Goal: Task Accomplishment & Management: Manage account settings

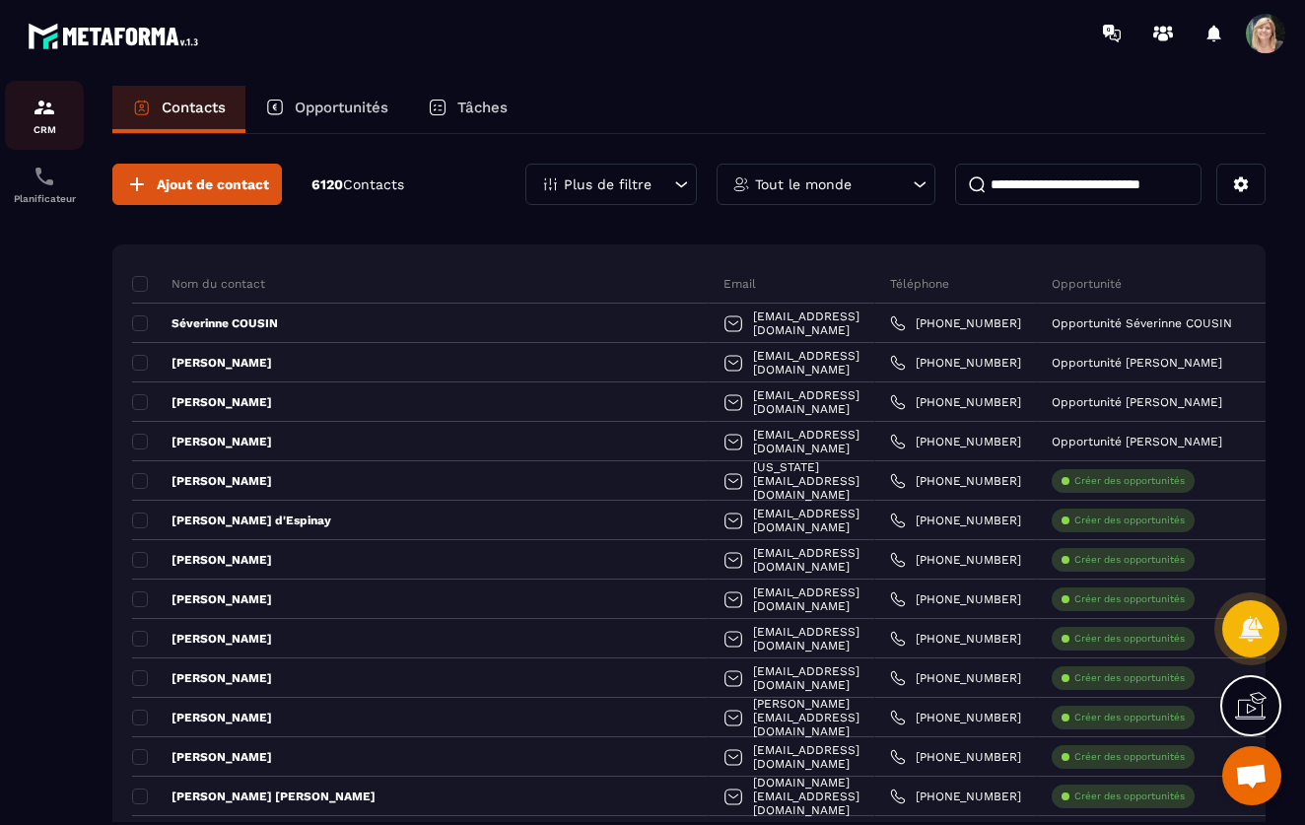
click at [35, 127] on p "CRM" at bounding box center [44, 129] width 79 height 11
click at [918, 186] on icon at bounding box center [920, 184] width 20 height 20
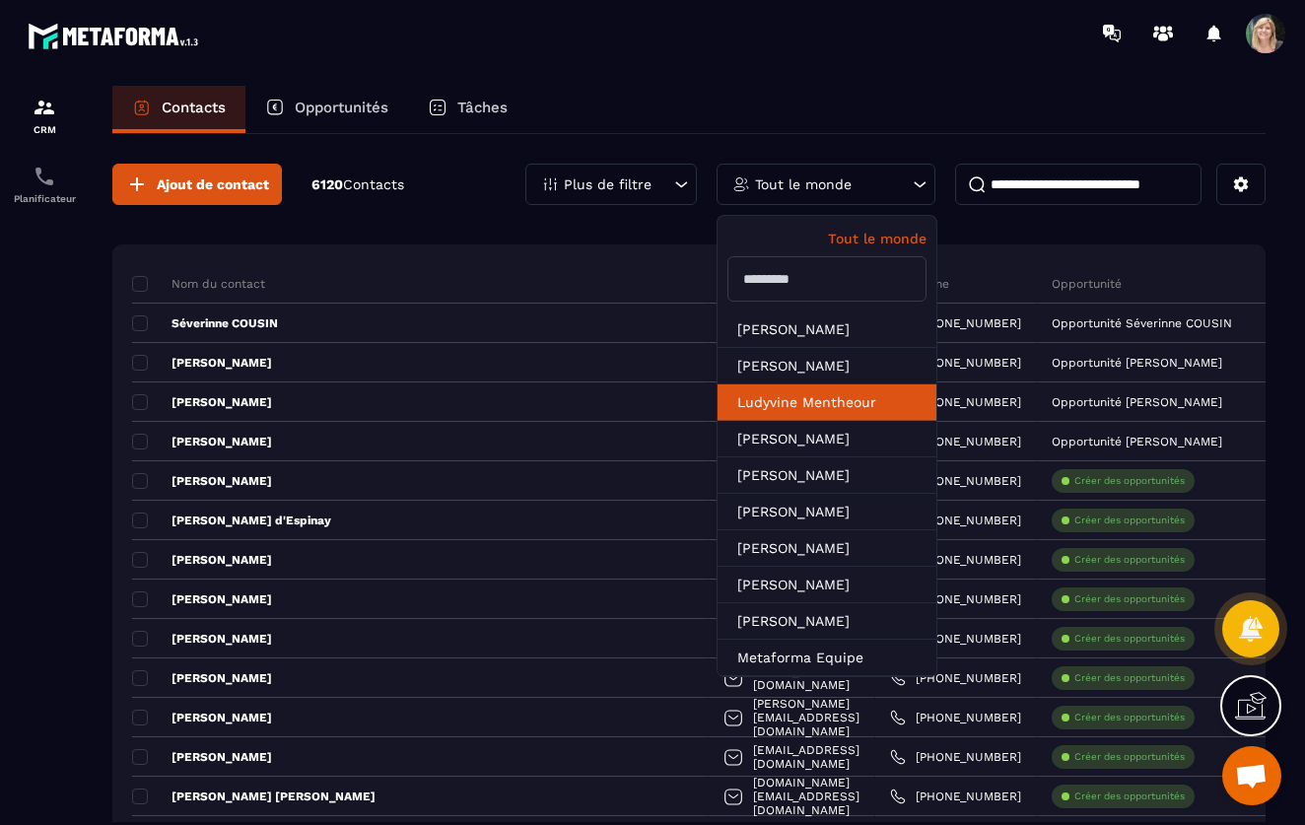
click at [848, 400] on li "Ludyvine Mentheour" at bounding box center [827, 402] width 219 height 36
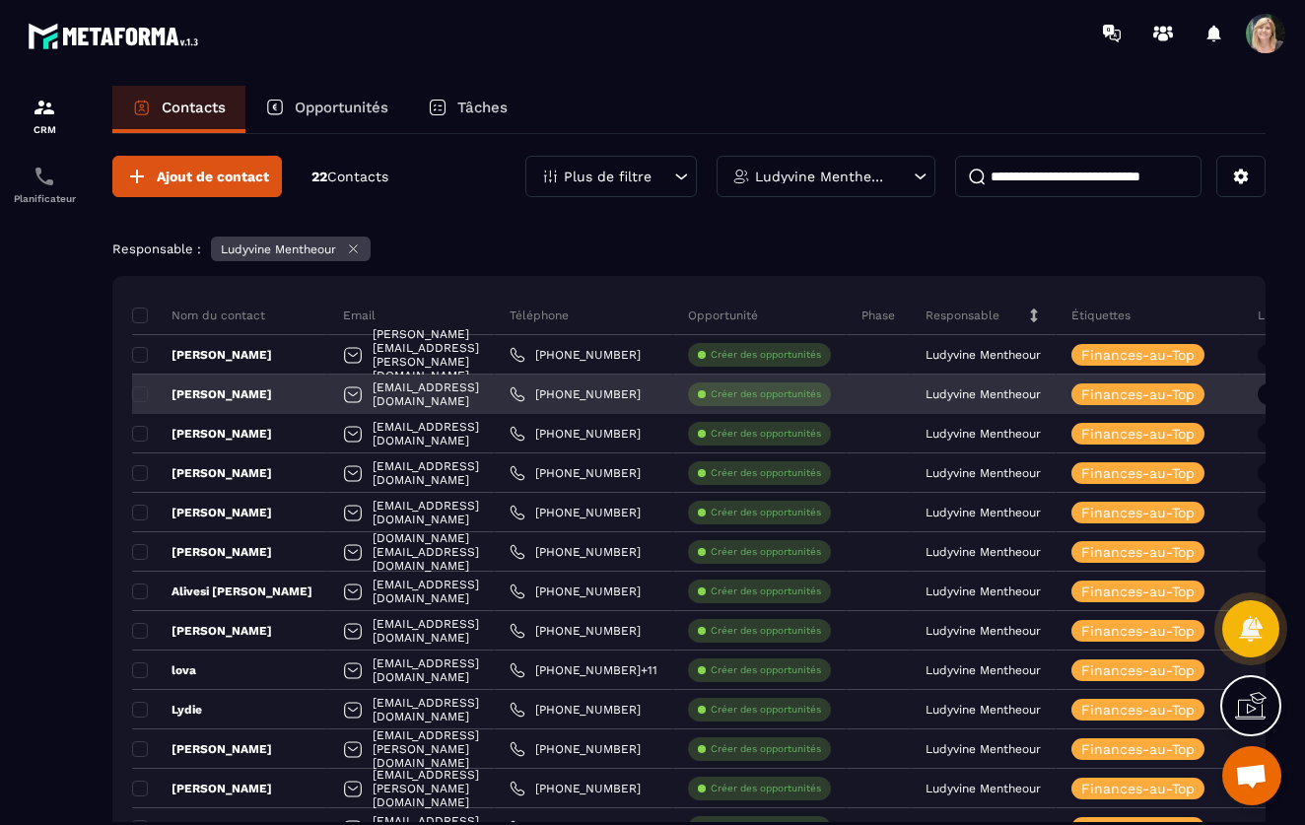
scroll to position [5, 0]
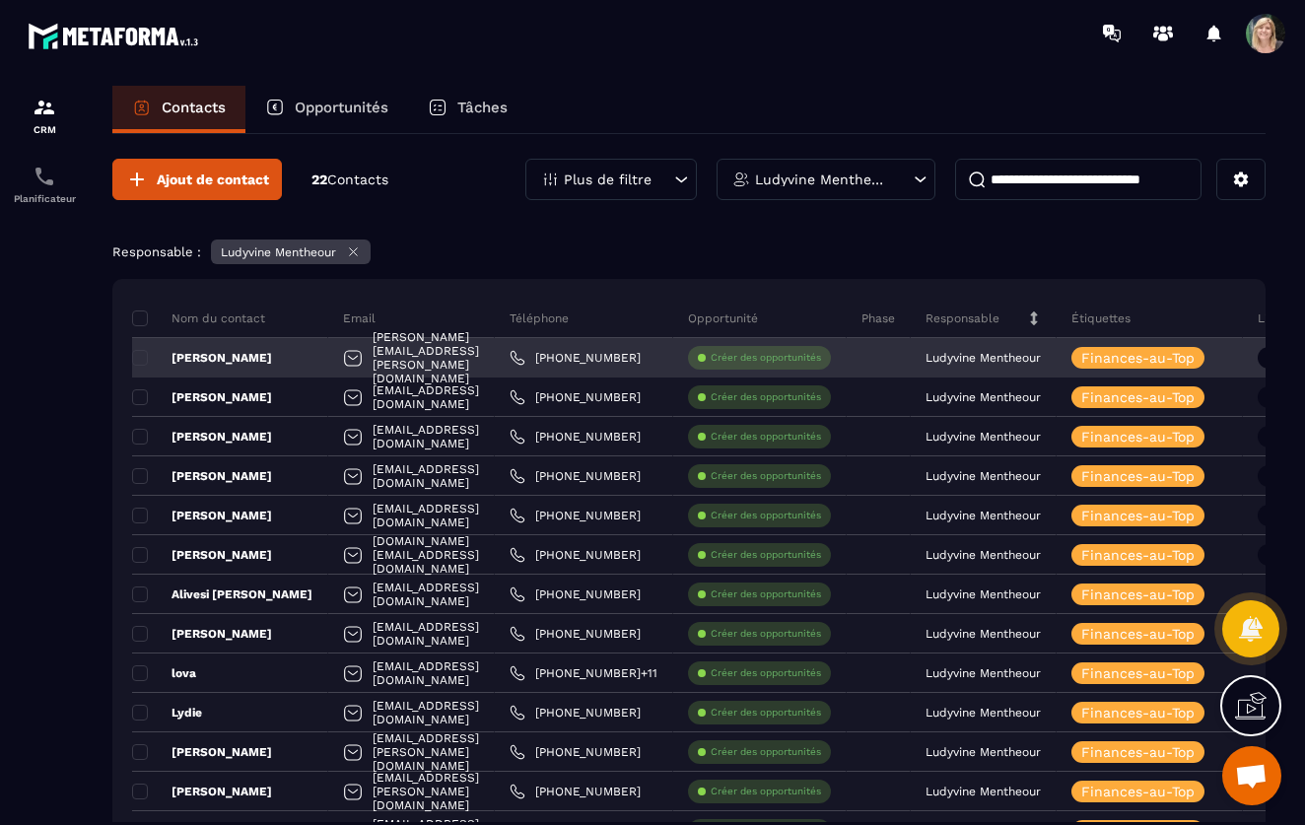
click at [821, 358] on p "Créer des opportunités" at bounding box center [766, 358] width 110 height 14
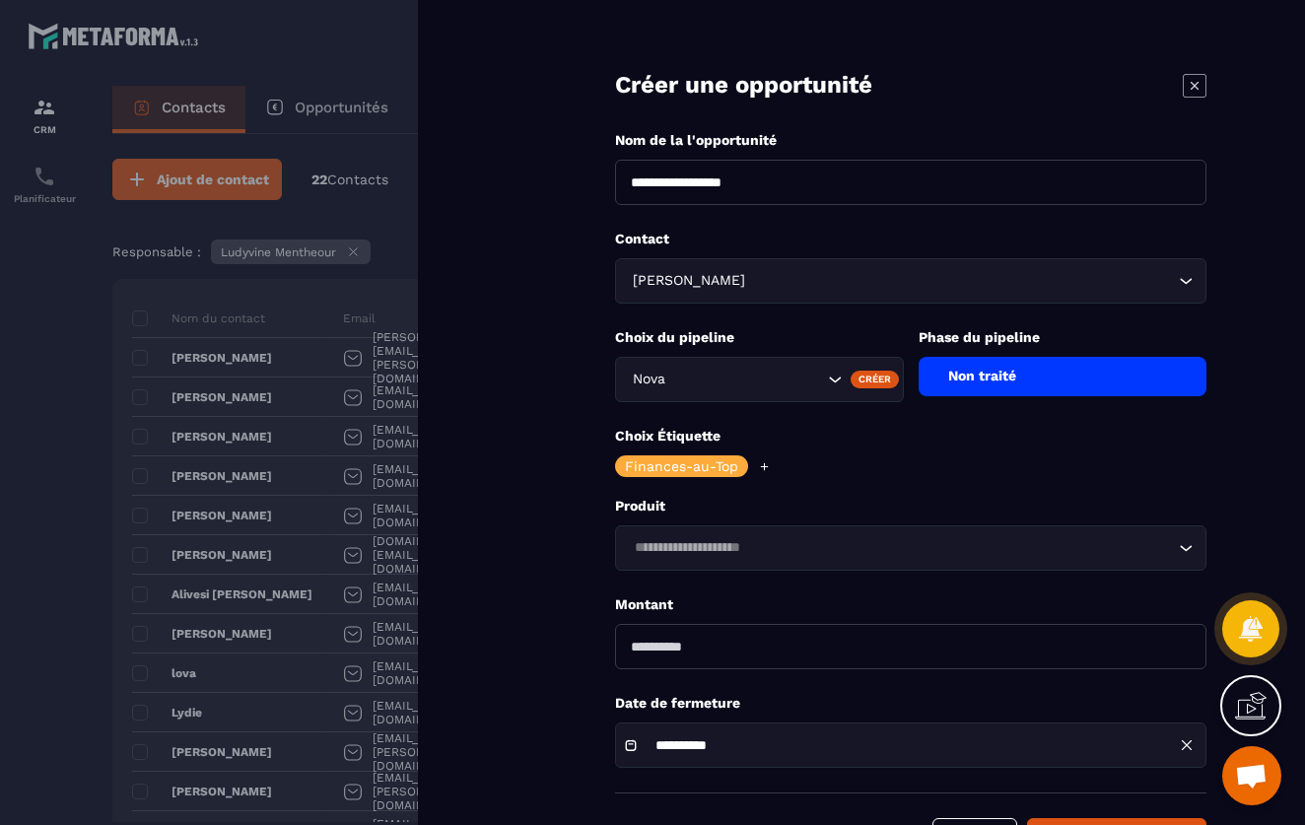
click at [1191, 85] on icon at bounding box center [1195, 86] width 24 height 24
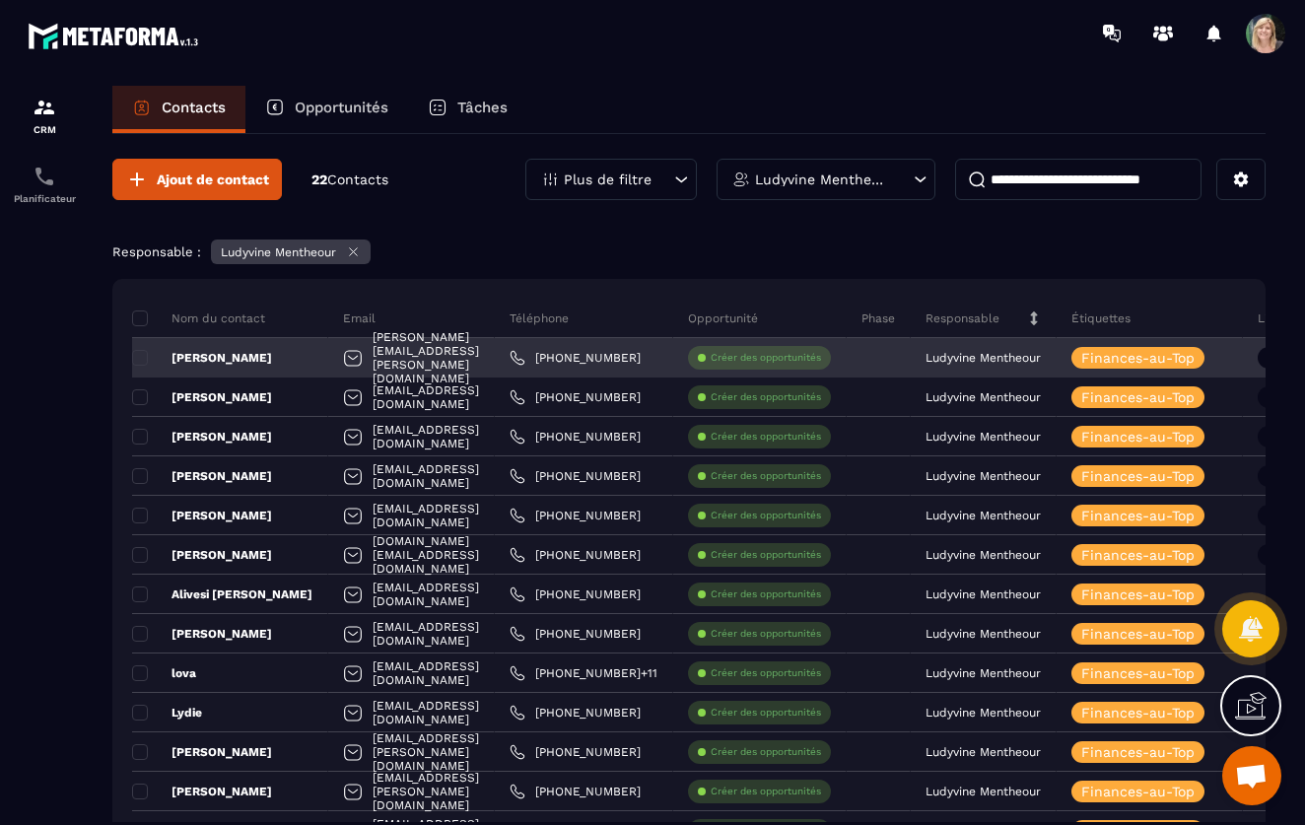
click at [821, 353] on p "Créer des opportunités" at bounding box center [766, 358] width 110 height 14
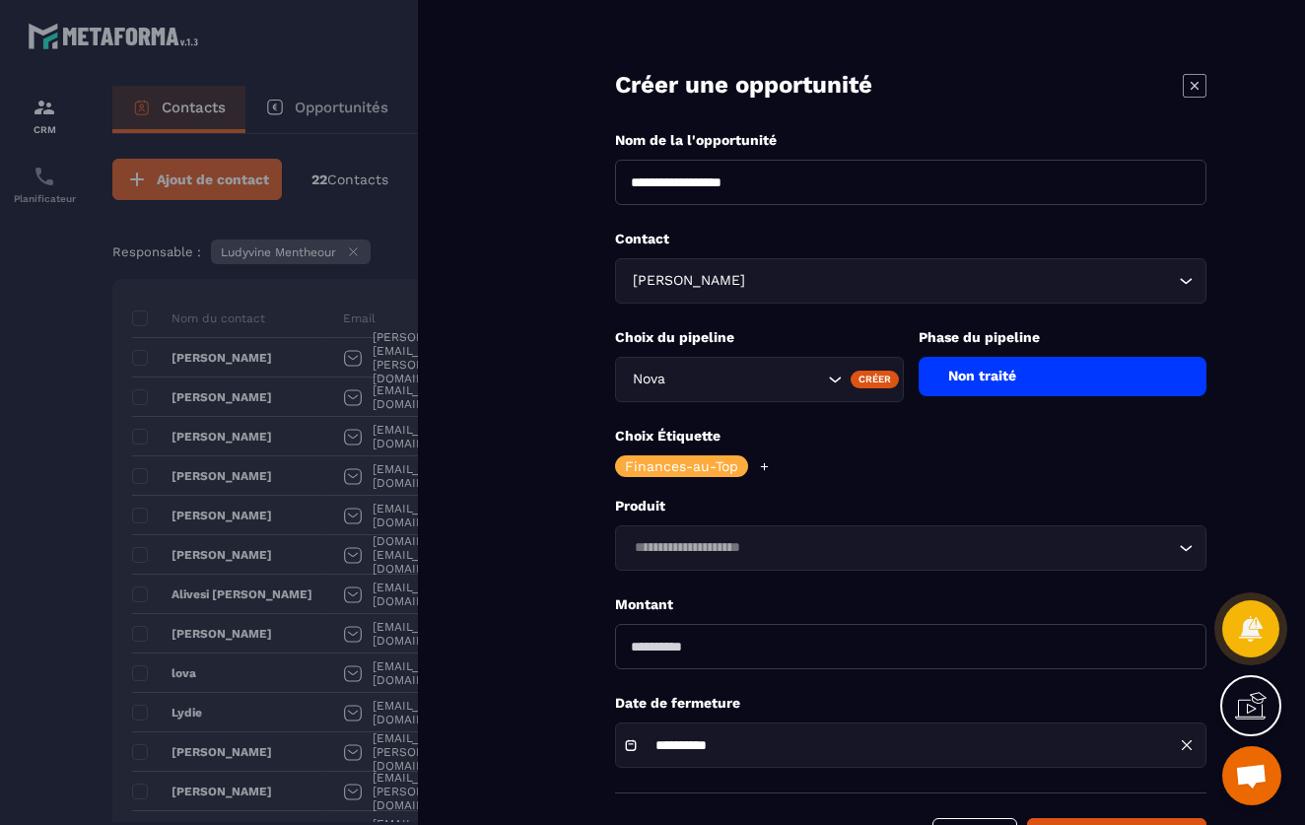
scroll to position [0, 0]
click at [1198, 79] on icon at bounding box center [1195, 86] width 24 height 24
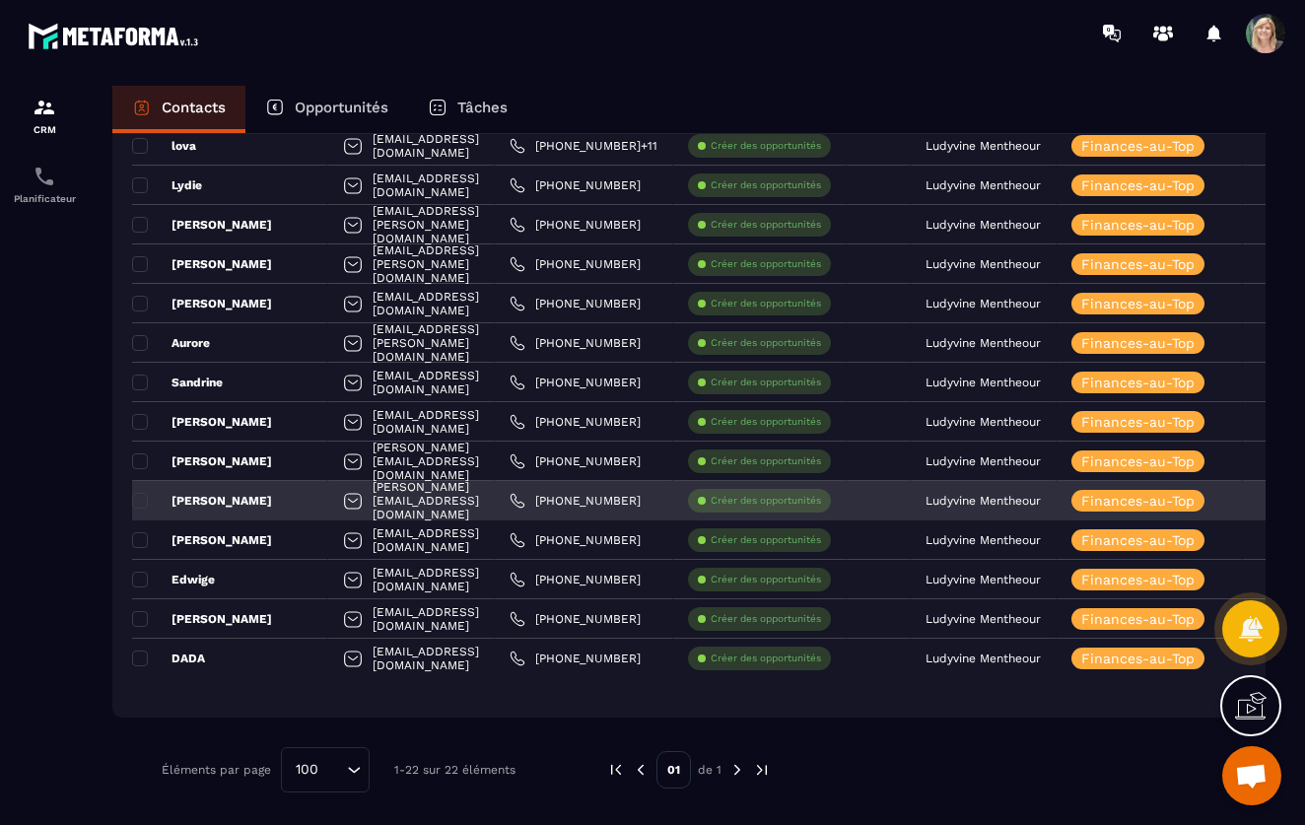
scroll to position [532, 0]
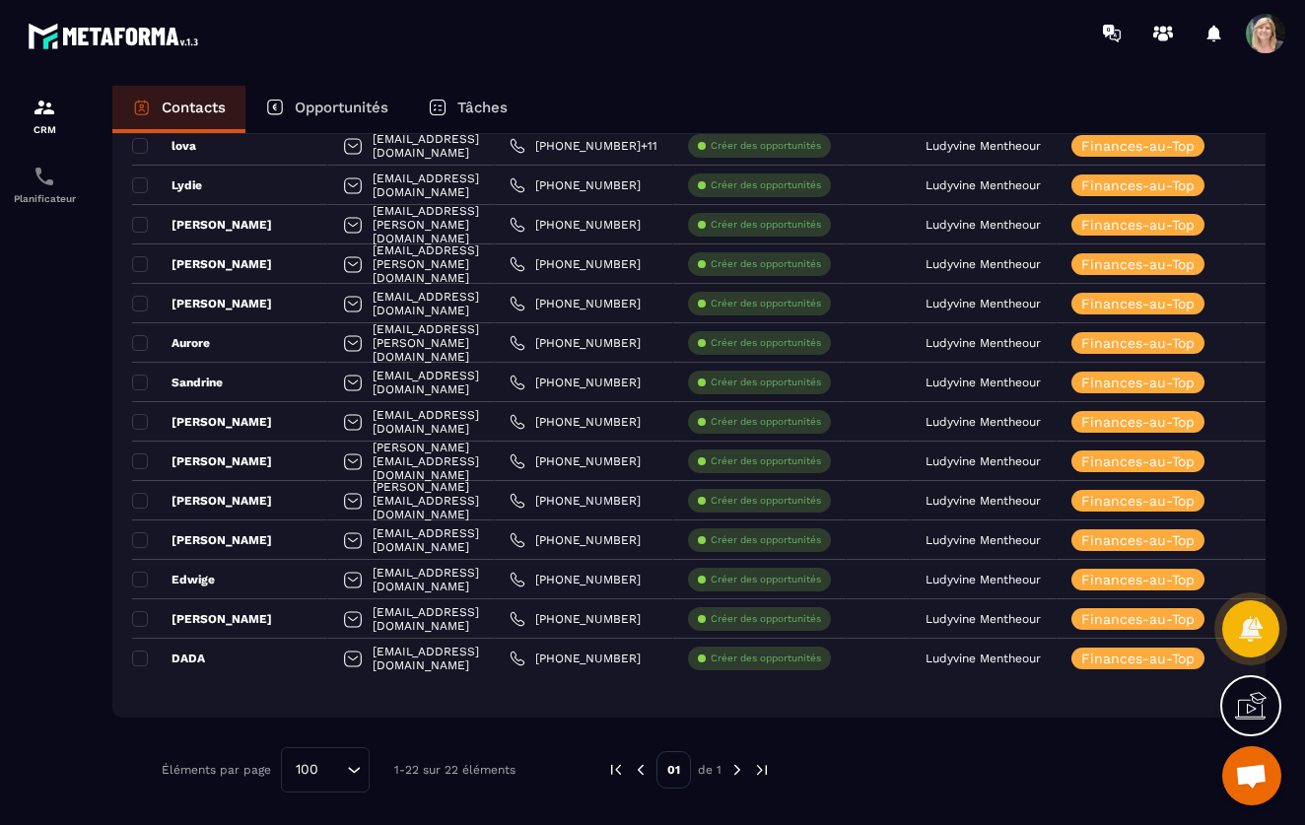
click at [353, 770] on icon "Search for option" at bounding box center [354, 770] width 20 height 20
click at [460, 738] on div "Ajout de contact 22 Contacts Plus de filtre Ludyvine Mentheour Responsable : Lu…" at bounding box center [688, 212] width 1153 height 1220
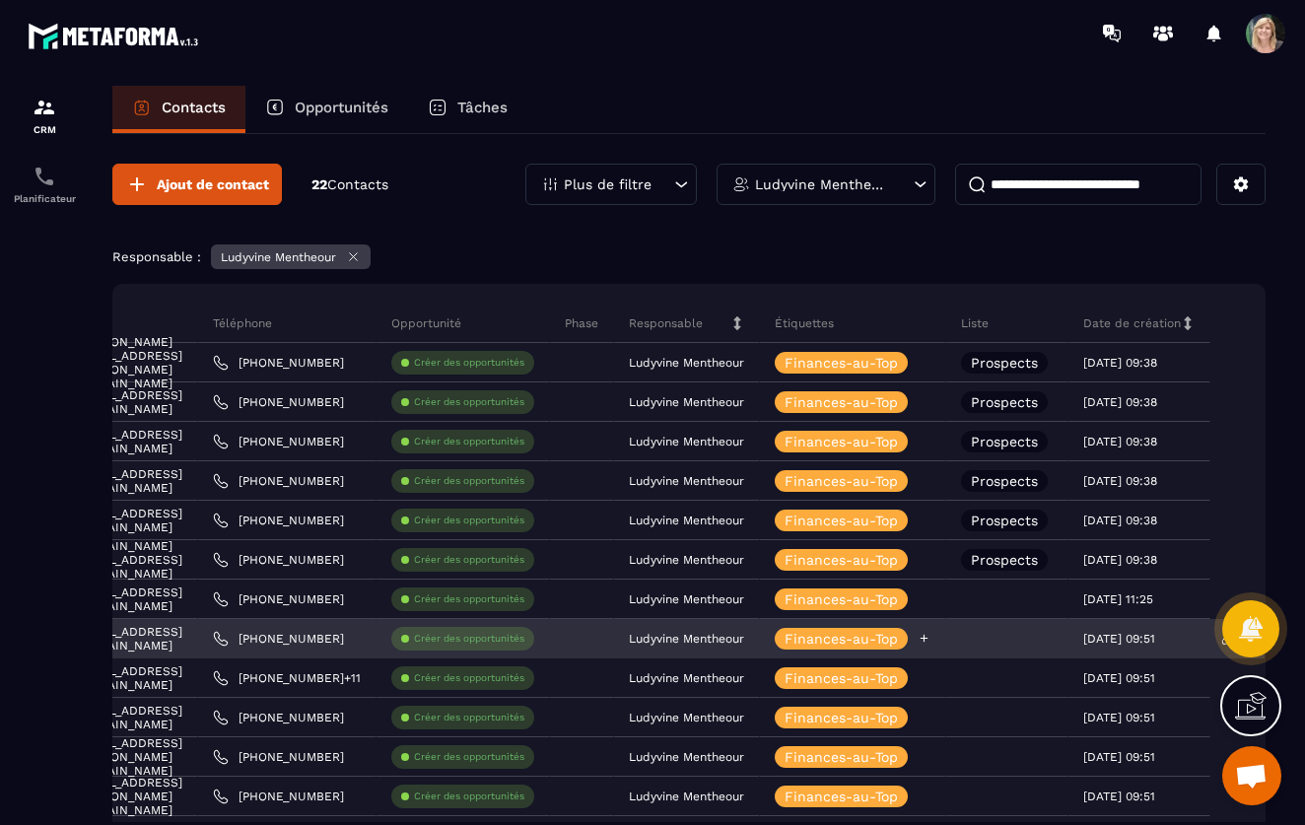
scroll to position [0, 278]
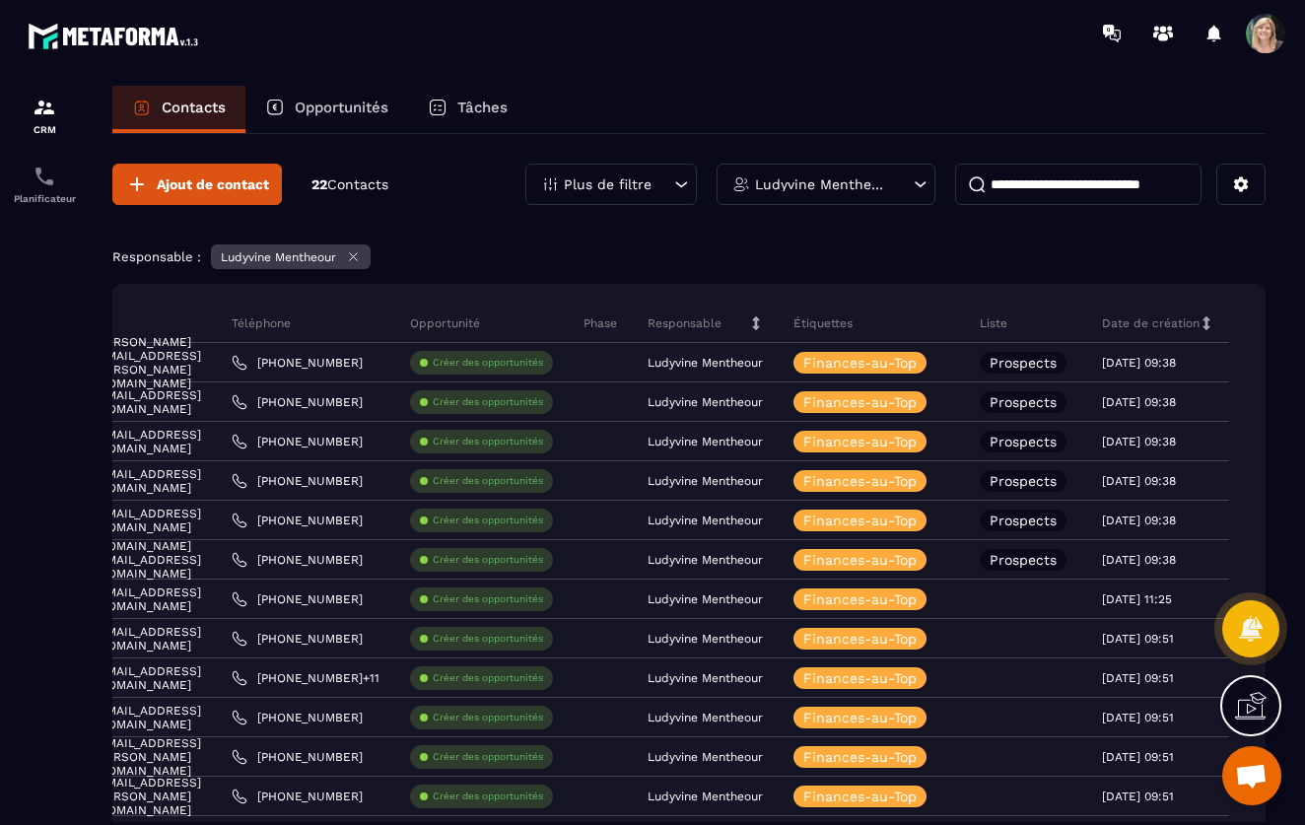
click at [923, 183] on icon at bounding box center [921, 184] width 20 height 20
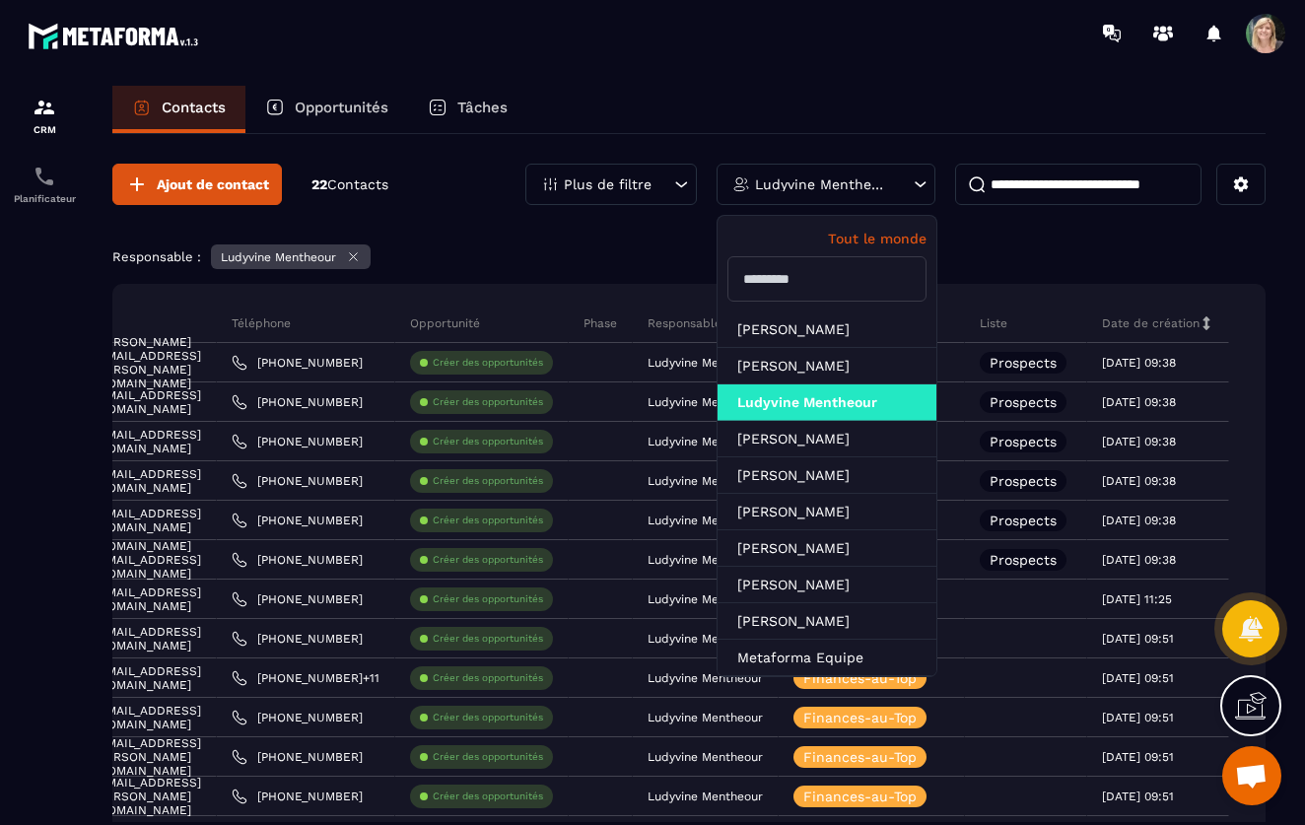
click at [897, 89] on div "Contacts Opportunités Tâches" at bounding box center [688, 109] width 1153 height 47
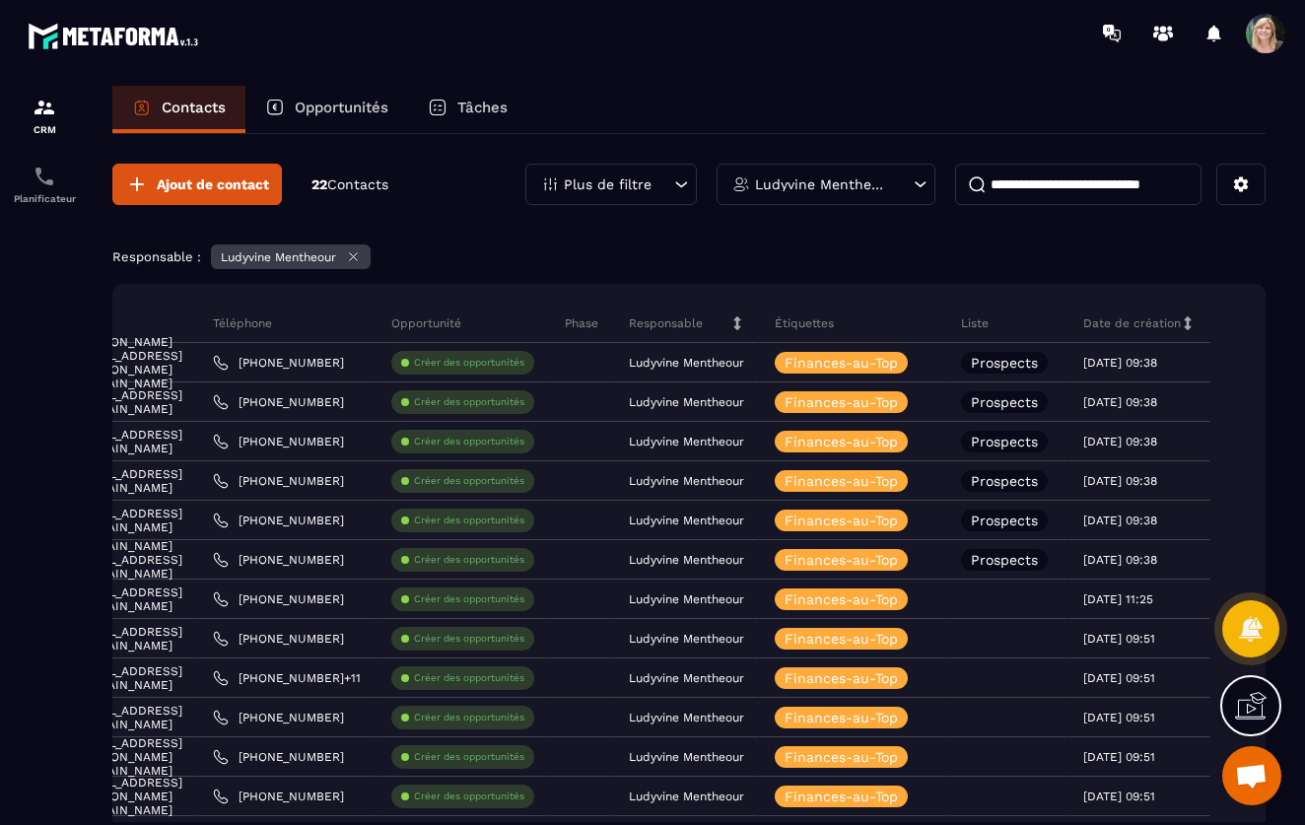
scroll to position [0, 0]
click at [920, 185] on icon at bounding box center [921, 184] width 20 height 20
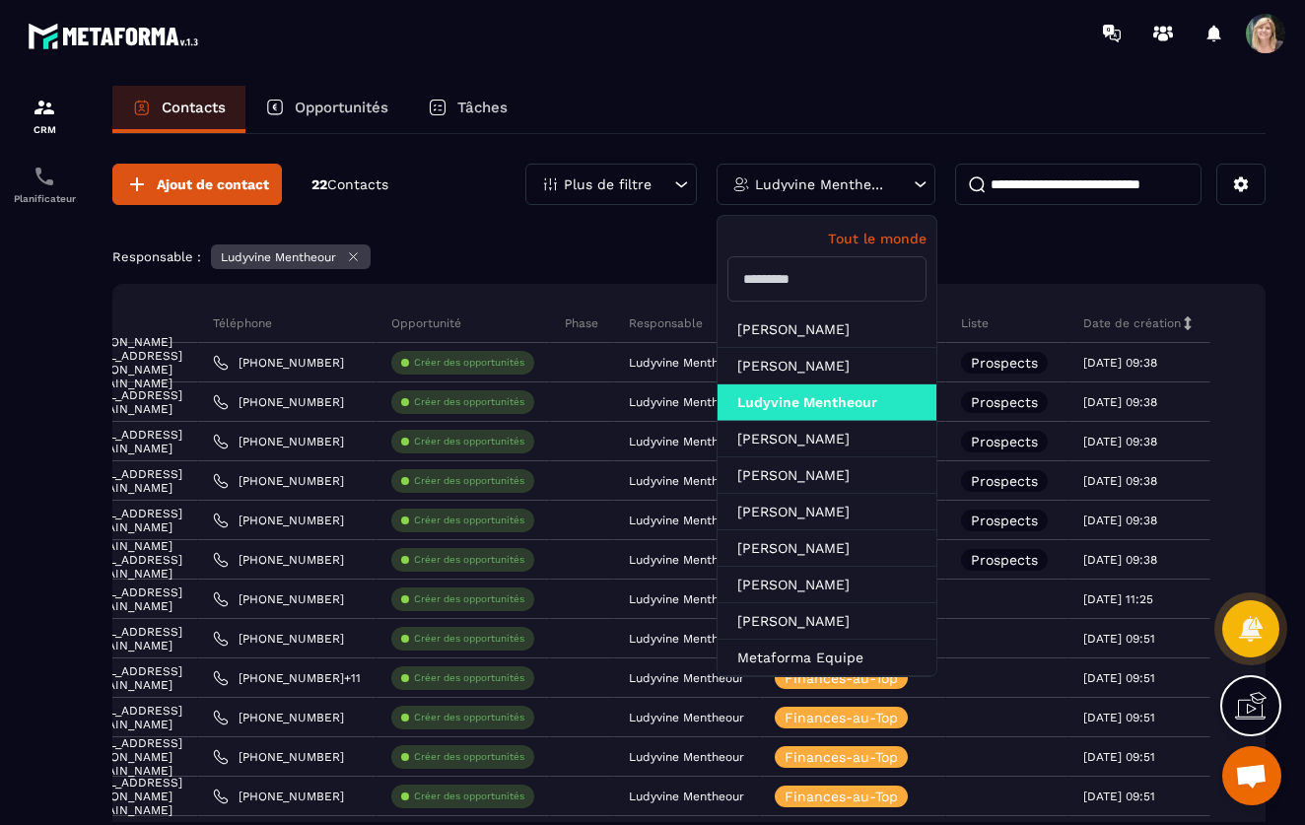
click at [831, 286] on input "text" at bounding box center [827, 278] width 199 height 45
click at [901, 245] on p "Tout le monde" at bounding box center [827, 239] width 199 height 16
click at [900, 235] on p "Tout le monde" at bounding box center [827, 239] width 199 height 16
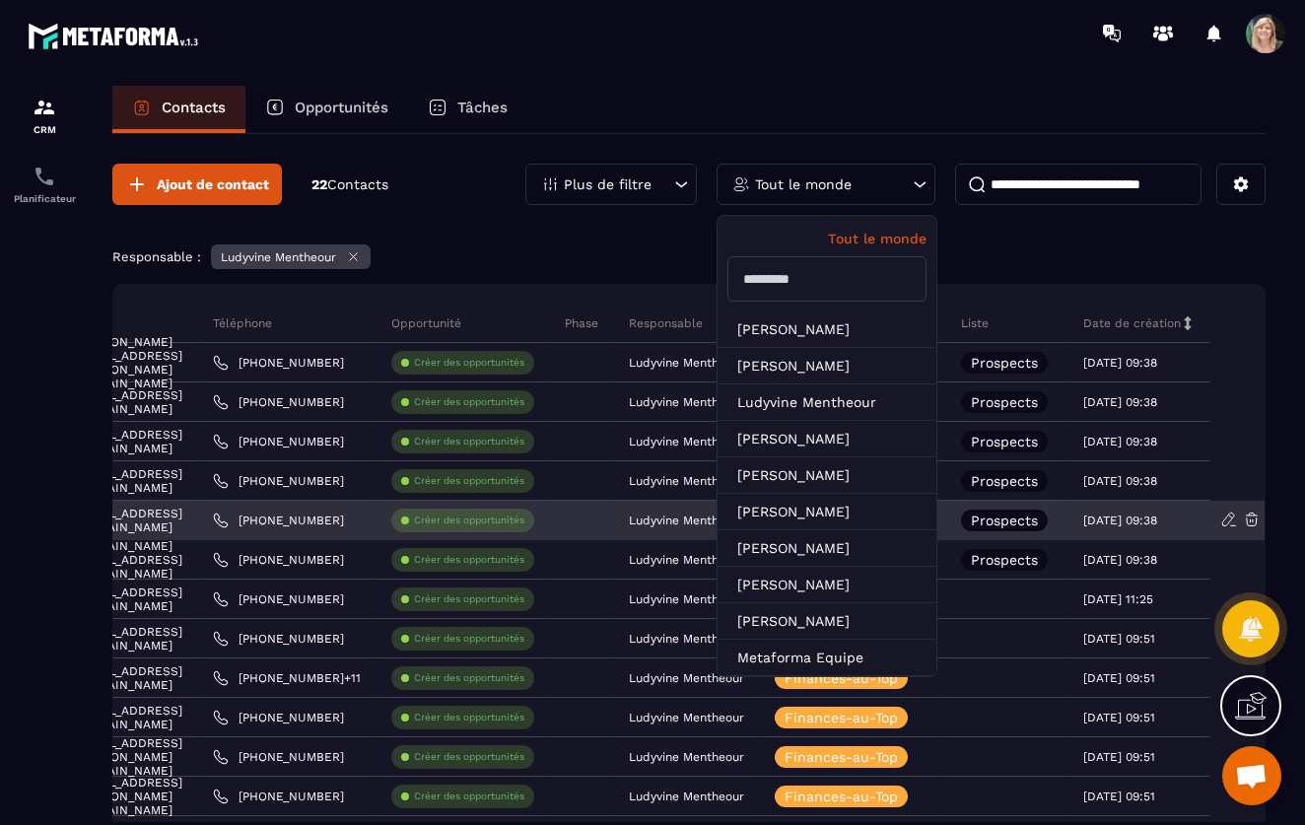
scroll to position [0, 375]
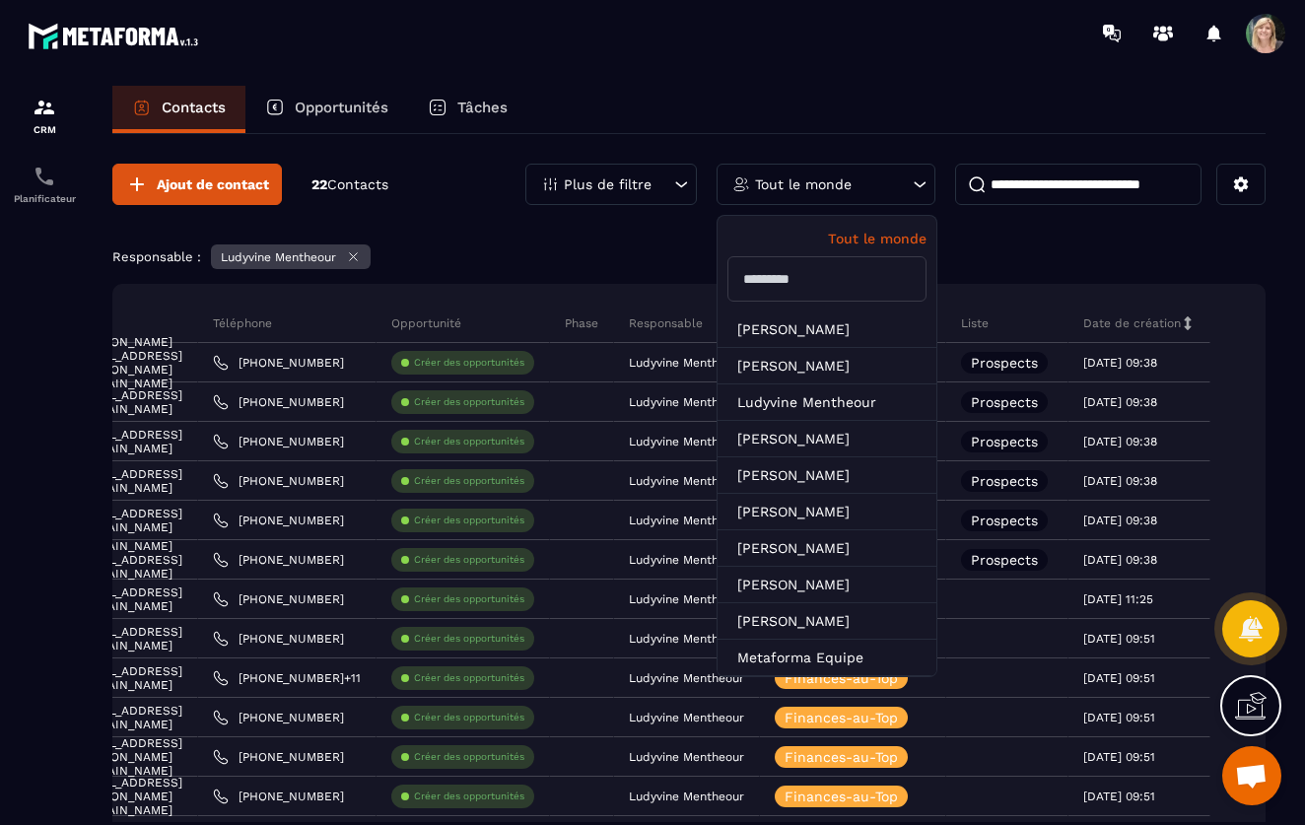
click at [1062, 226] on div "Ajout de contact 22 Contacts Plus de filtre Tout le monde Tout le monde [PERSON…" at bounding box center [688, 744] width 1153 height 1220
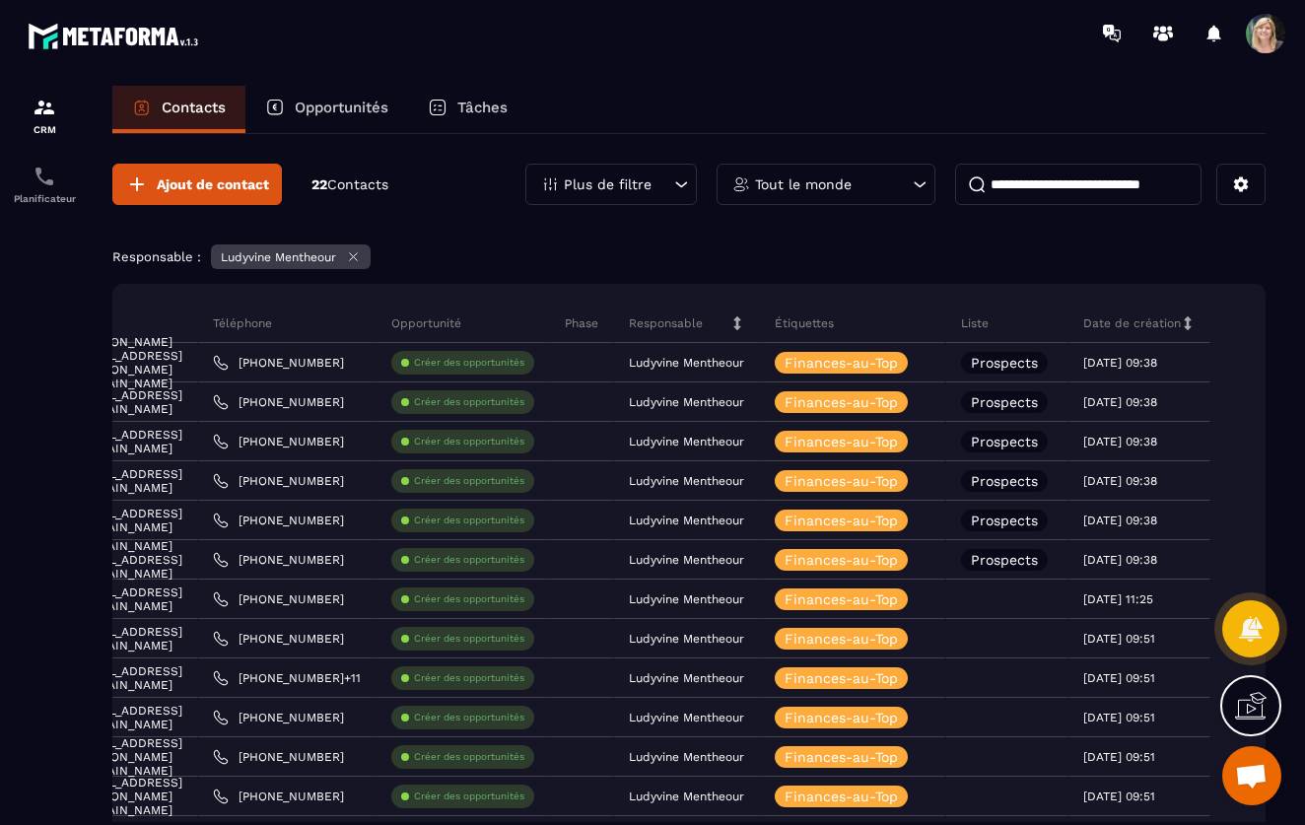
click at [681, 185] on icon at bounding box center [681, 184] width 20 height 20
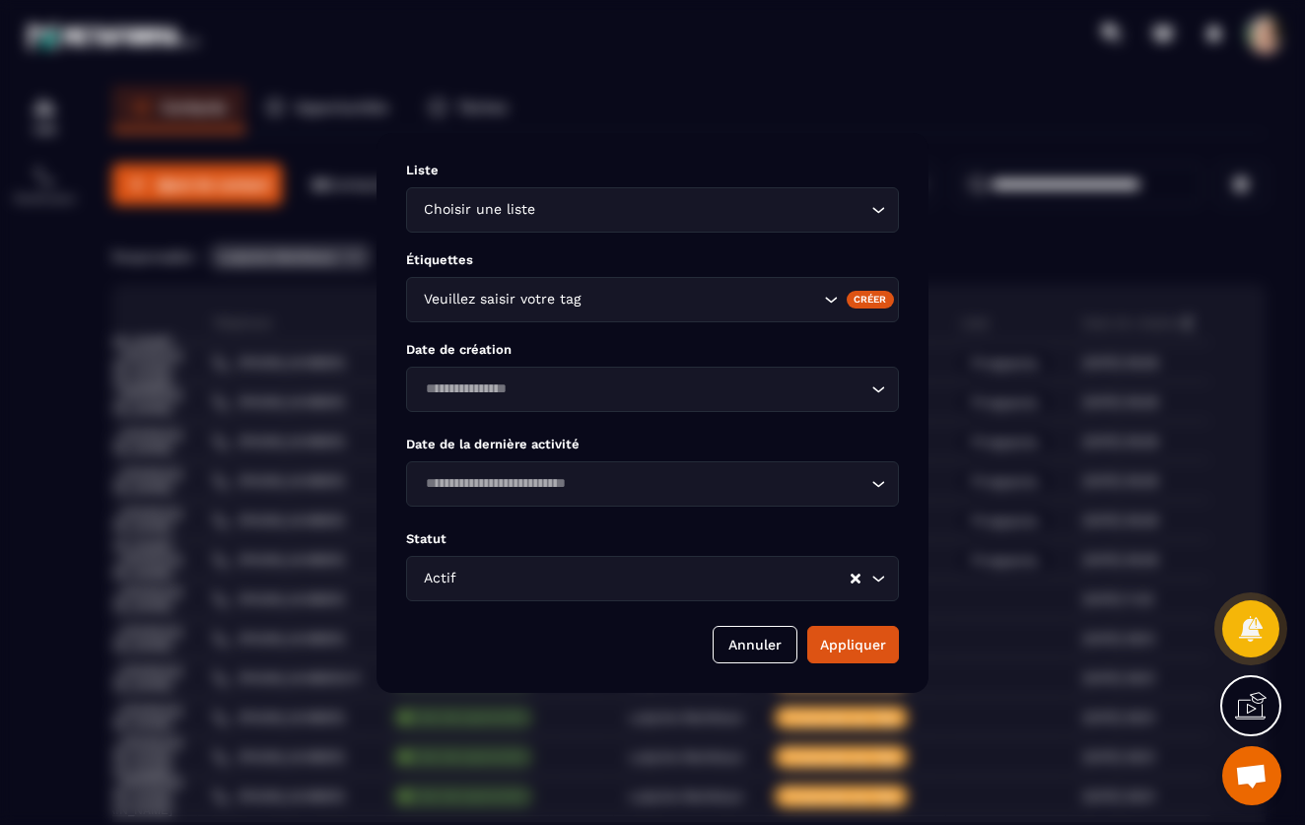
click at [789, 119] on div "Modal window" at bounding box center [652, 412] width 1305 height 825
click at [742, 649] on button "Annuler" at bounding box center [755, 644] width 85 height 37
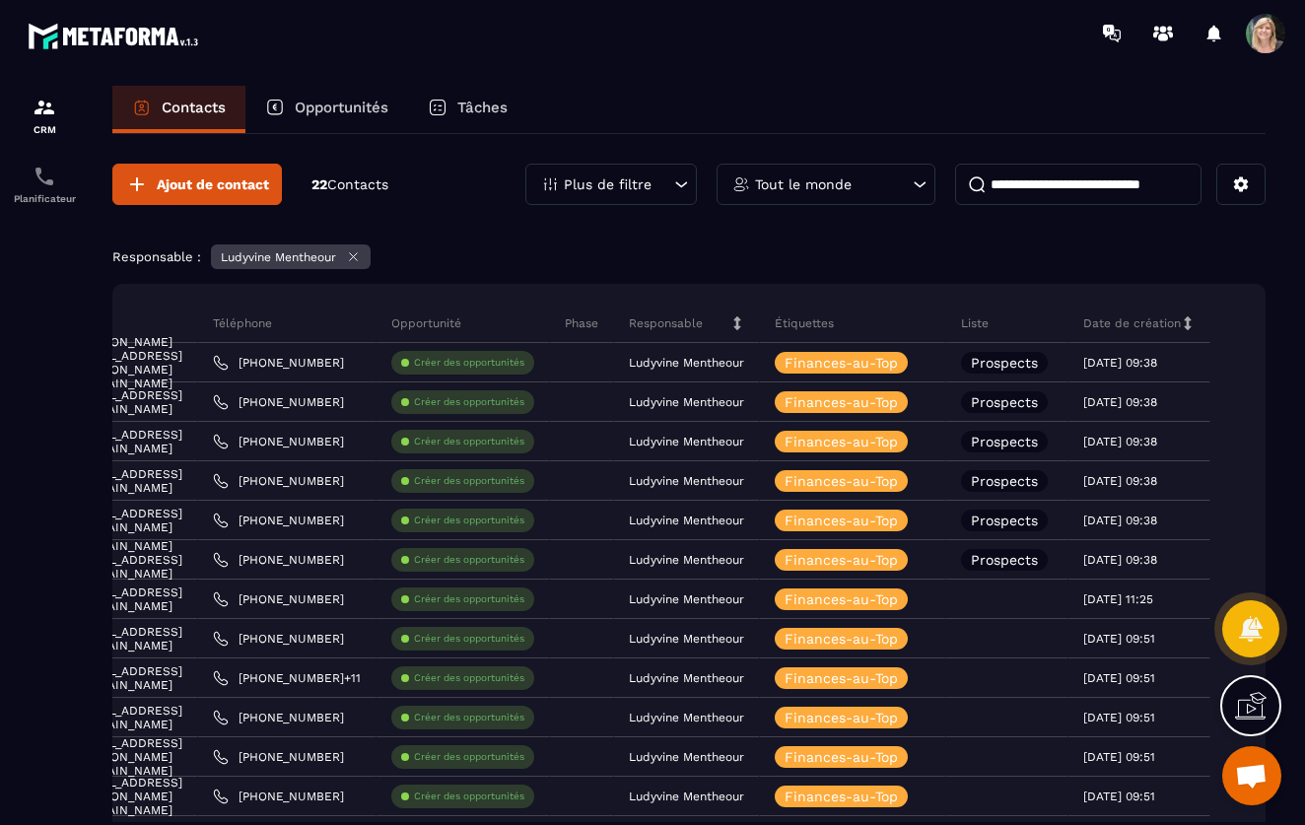
click at [1181, 192] on input at bounding box center [1078, 184] width 246 height 41
click at [1102, 231] on div "Ajout de contact 22 Contacts Plus de filtre Tout le monde Responsable : Ludyvin…" at bounding box center [688, 744] width 1153 height 1220
click at [919, 183] on icon at bounding box center [920, 184] width 20 height 20
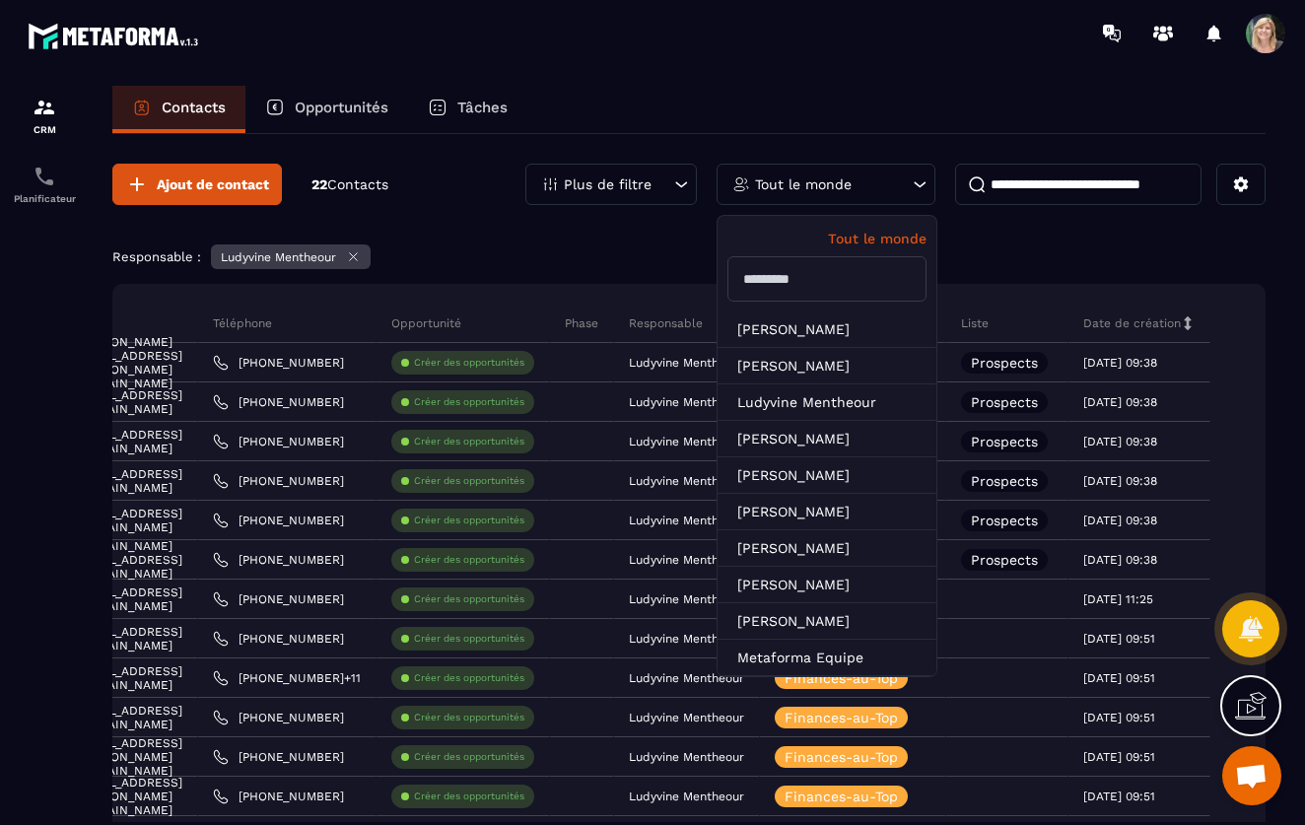
click at [887, 97] on div "Contacts Opportunités Tâches" at bounding box center [688, 109] width 1153 height 47
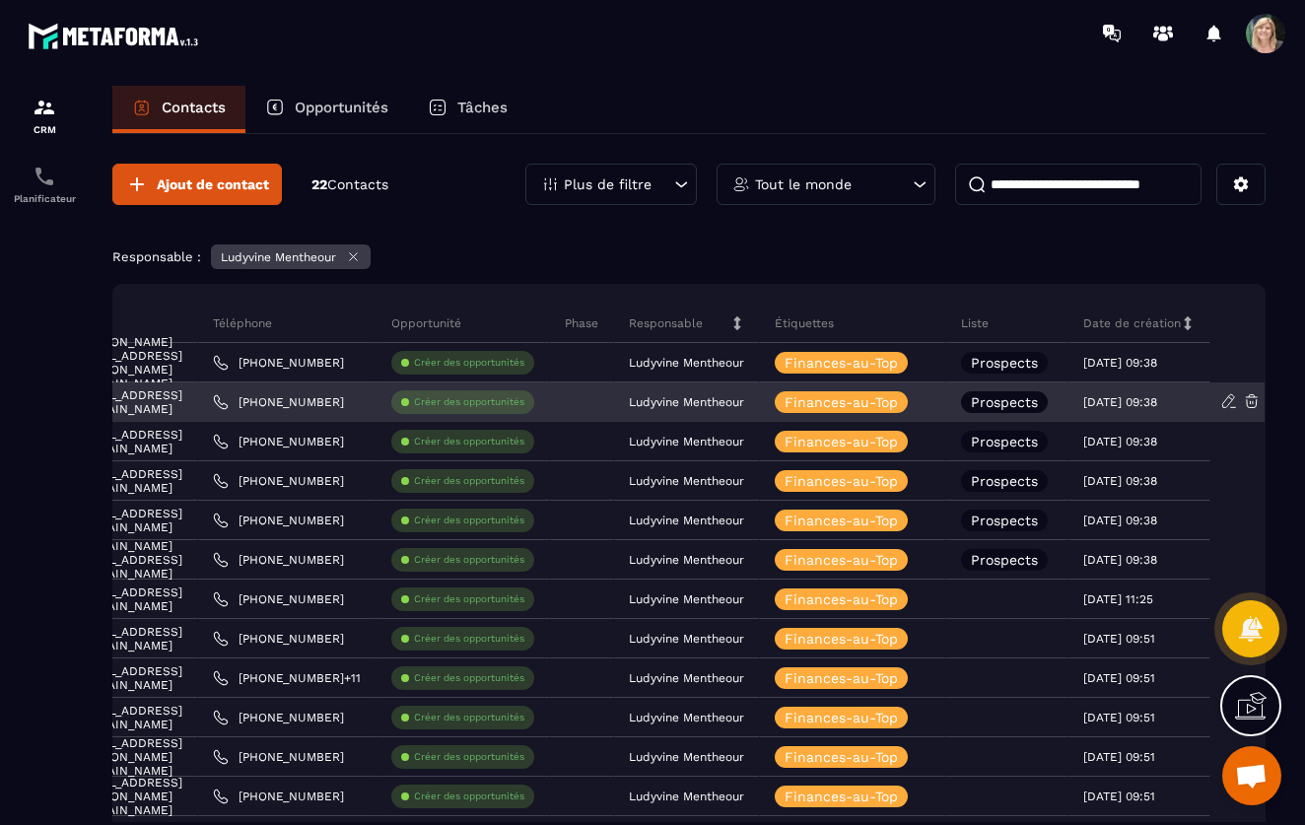
scroll to position [0, 0]
